Goal: Transaction & Acquisition: Purchase product/service

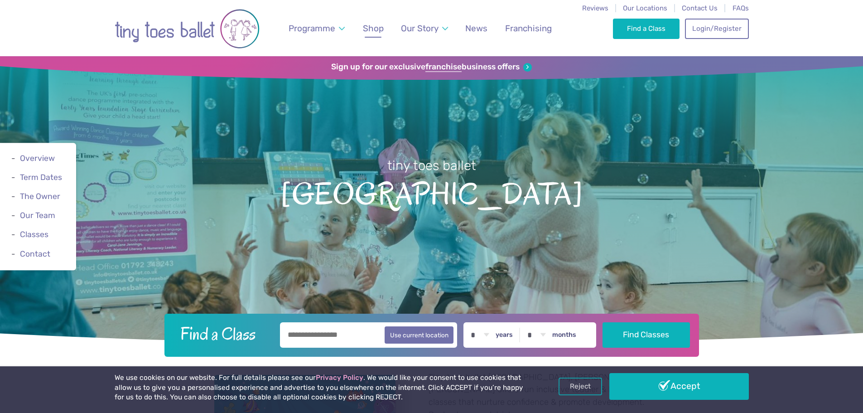
click at [378, 29] on span "Shop" at bounding box center [373, 28] width 21 height 10
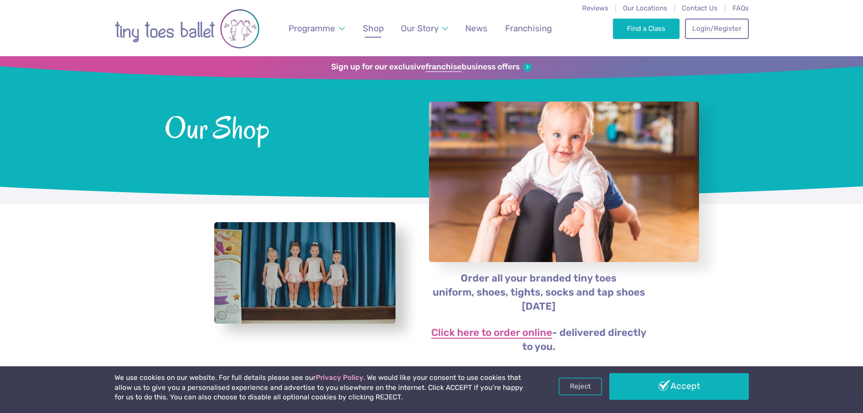
click at [528, 332] on link "Click here to order online" at bounding box center [491, 333] width 121 height 11
